Goal: Task Accomplishment & Management: Manage account settings

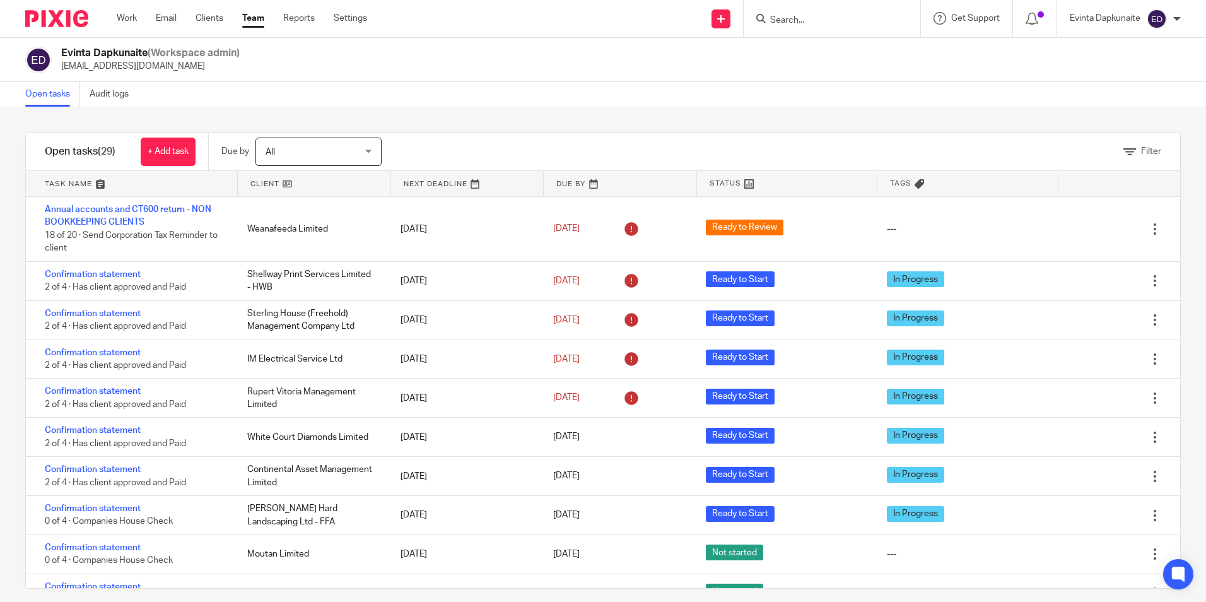
scroll to position [532, 0]
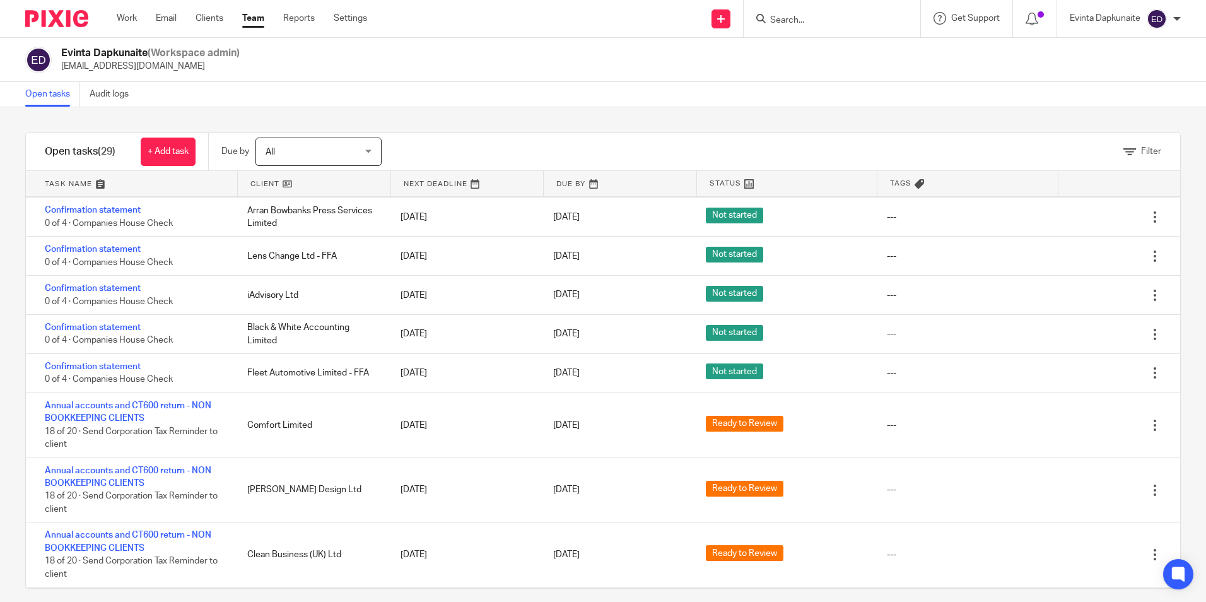
click at [829, 11] on form at bounding box center [836, 19] width 134 height 16
click at [831, 16] on input "Search" at bounding box center [826, 20] width 114 height 11
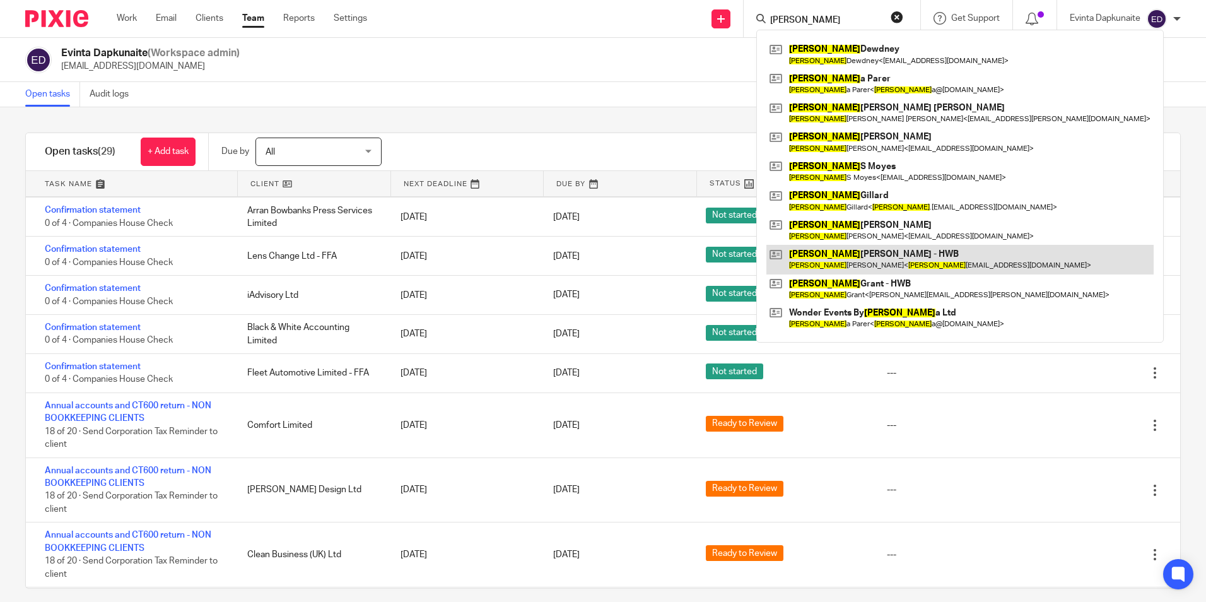
type input "paul"
click at [823, 256] on link at bounding box center [959, 259] width 387 height 29
click at [825, 254] on link at bounding box center [959, 259] width 387 height 29
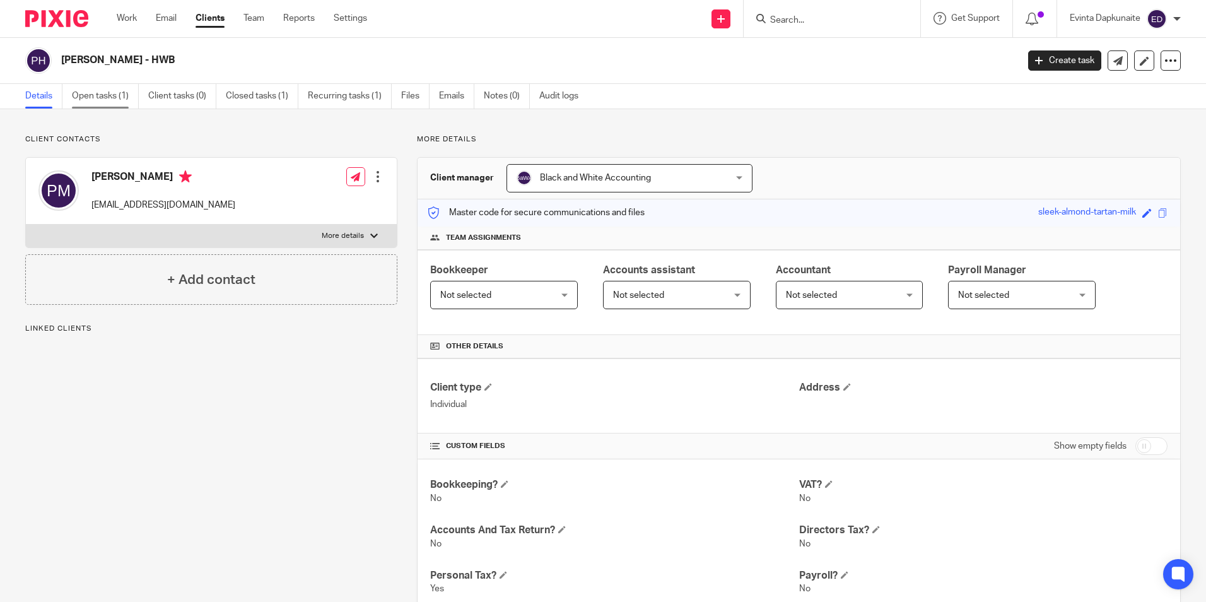
click at [105, 92] on link "Open tasks (1)" at bounding box center [105, 96] width 67 height 25
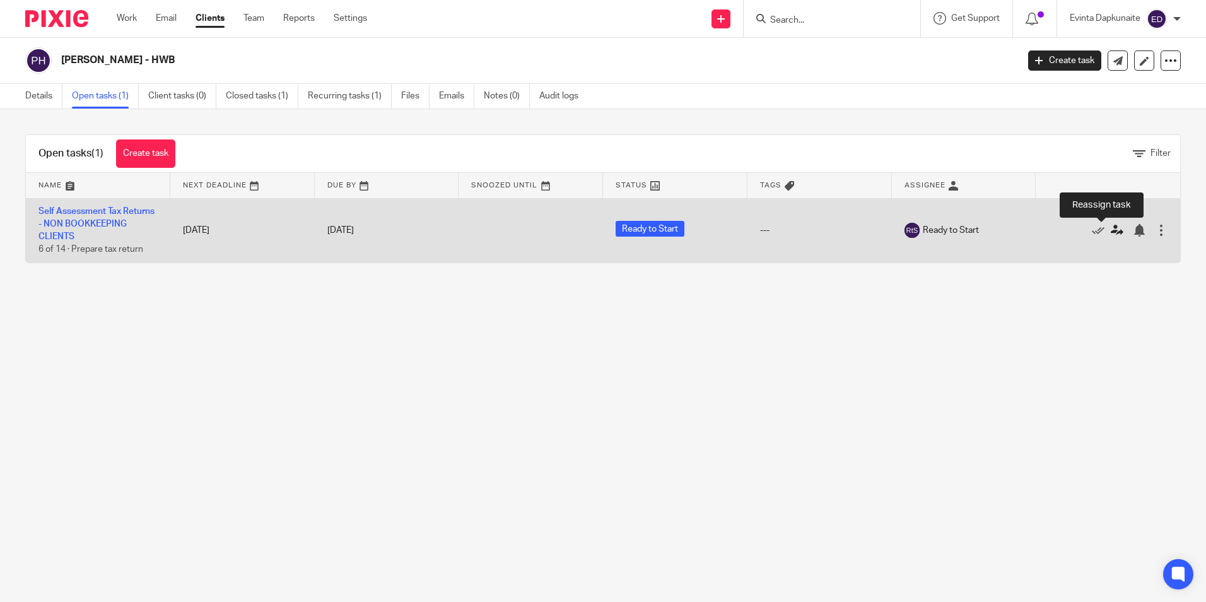
click at [1111, 231] on icon at bounding box center [1117, 230] width 13 height 13
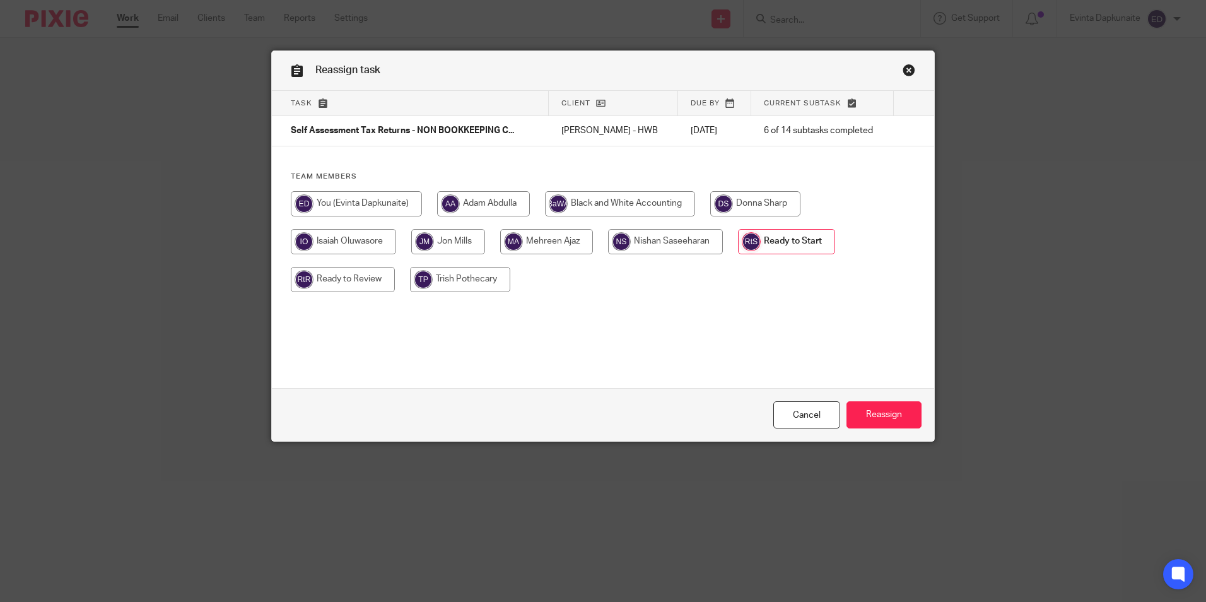
click at [349, 202] on input "radio" at bounding box center [356, 203] width 131 height 25
radio input "true"
click at [880, 428] on input "Reassign" at bounding box center [883, 414] width 75 height 27
